Goal: Task Accomplishment & Management: Use online tool/utility

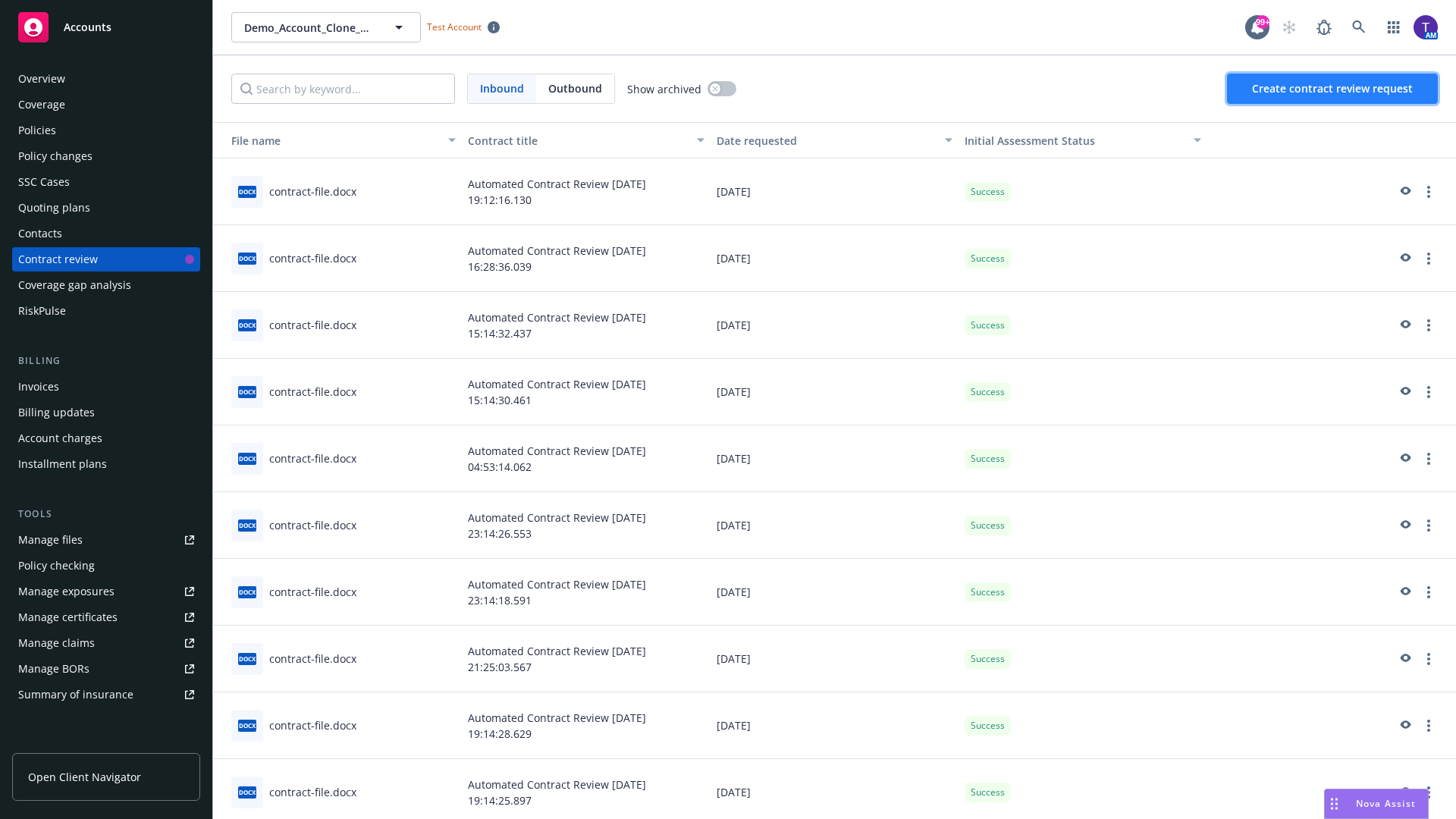
click at [1333, 89] on span "Create contract review request" at bounding box center [1333, 88] width 161 height 15
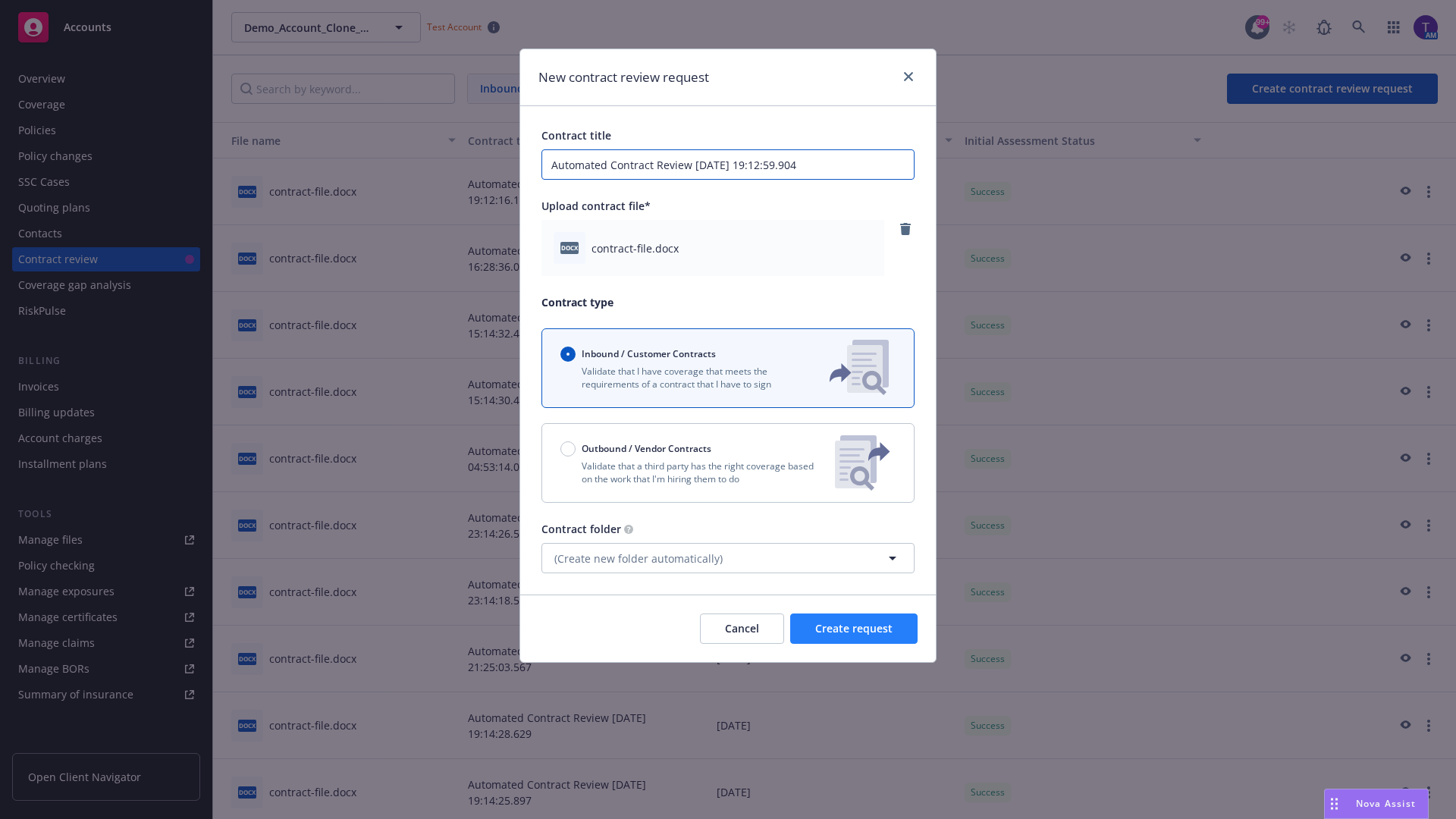
type input "Automated Contract Review 08-28-2025 19:12:59.904"
click at [854, 628] on span "Create request" at bounding box center [853, 628] width 77 height 15
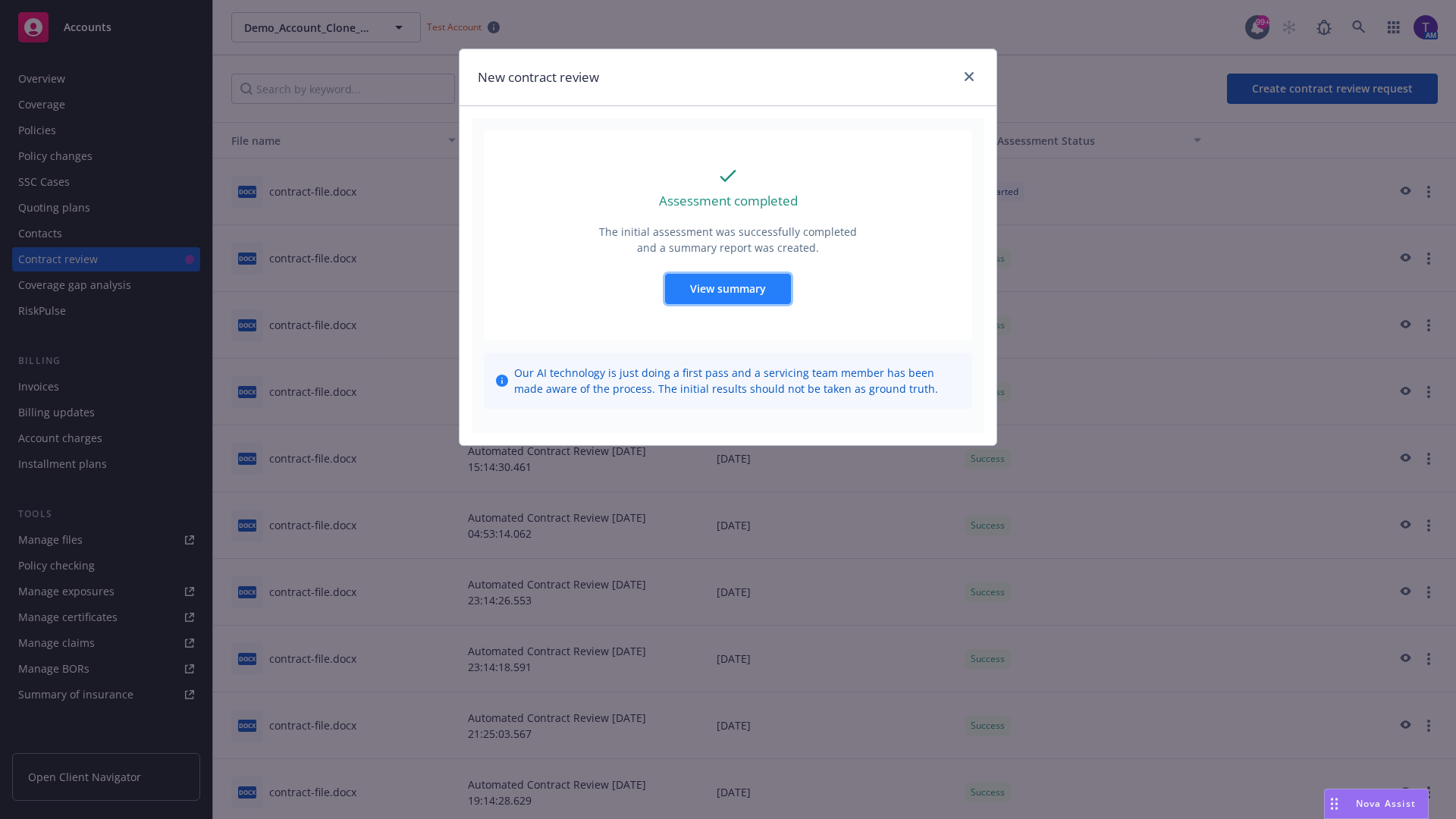
click at [728, 288] on span "View summary" at bounding box center [728, 288] width 76 height 15
